Goal: Information Seeking & Learning: Learn about a topic

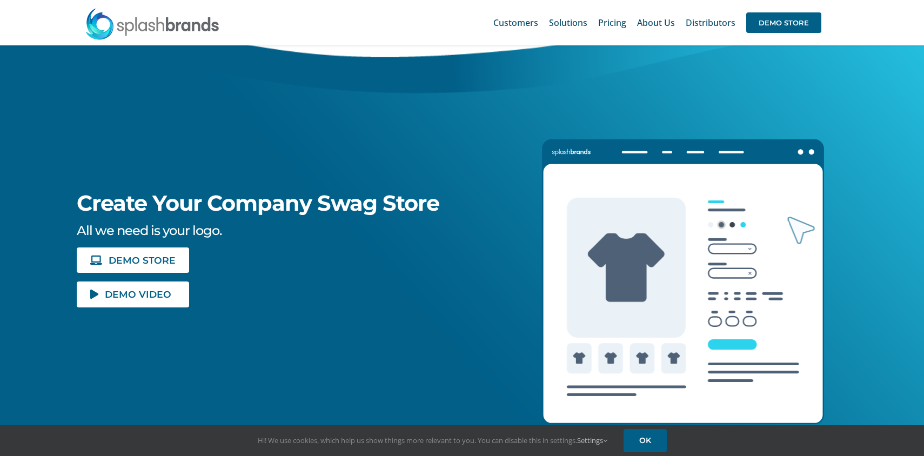
scroll to position [55, 0]
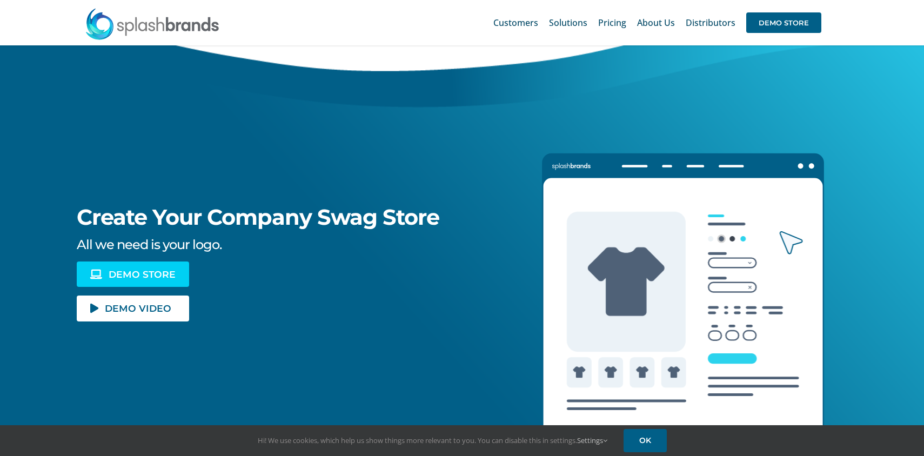
click at [150, 266] on link "DEMO STORE" at bounding box center [133, 273] width 112 height 25
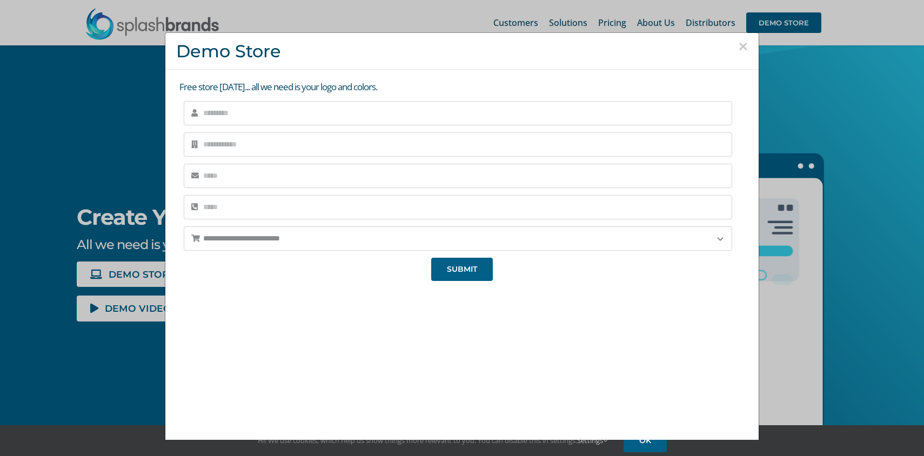
click at [743, 48] on button "×" at bounding box center [743, 46] width 10 height 16
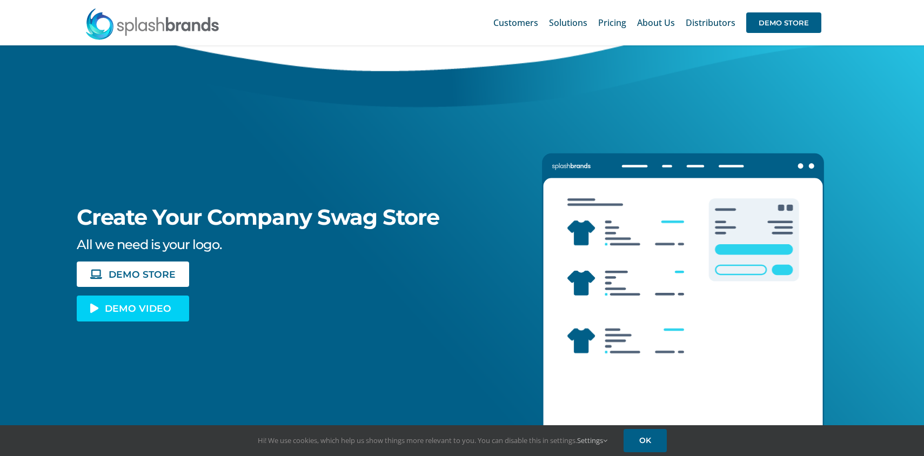
click at [134, 308] on span "DEMO VIDEO" at bounding box center [138, 308] width 66 height 9
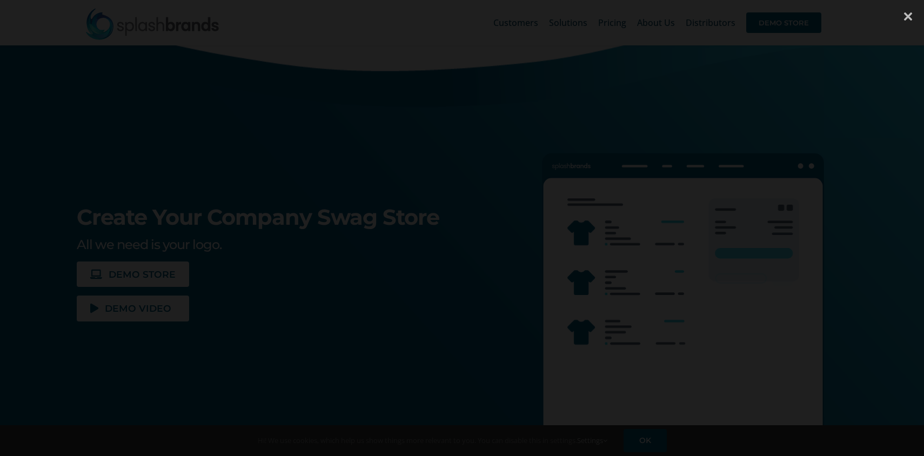
click at [908, 21] on div at bounding box center [907, 16] width 32 height 32
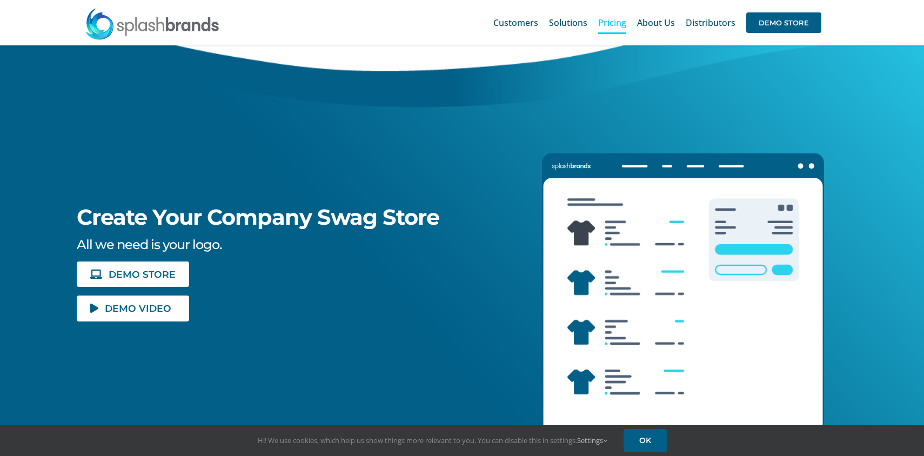
click at [616, 31] on link "Pricing" at bounding box center [612, 22] width 28 height 35
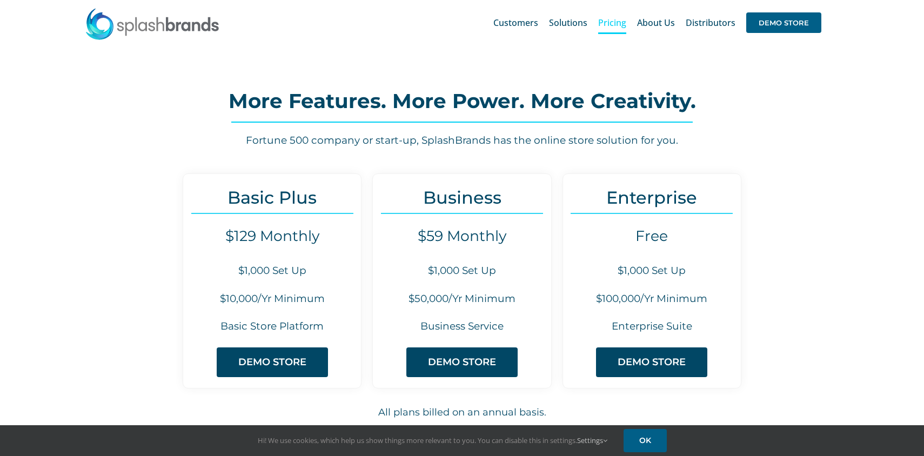
click at [552, 63] on div "More Features. More Power. More Creativity. Fortune 500 company or start-up, Sp…" at bounding box center [462, 101] width 924 height 113
